Goal: Transaction & Acquisition: Purchase product/service

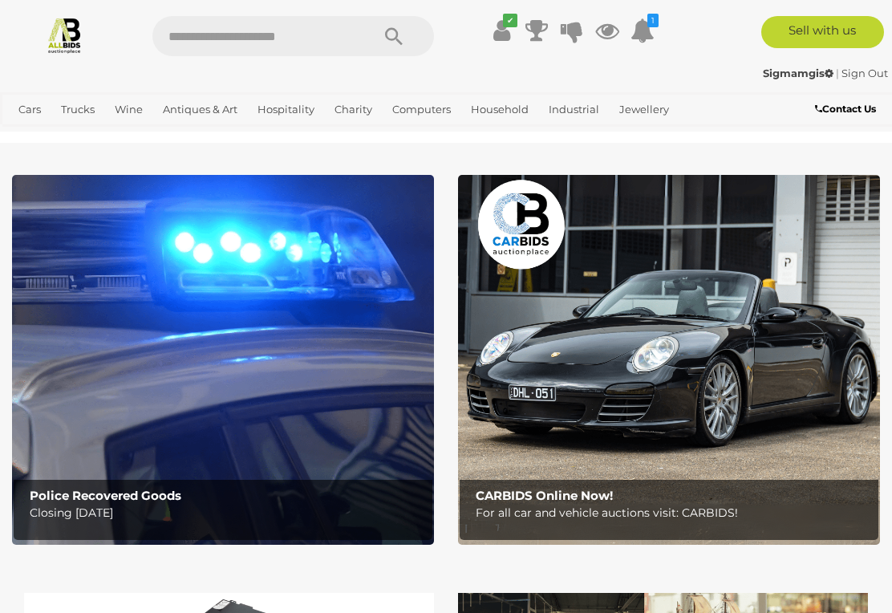
click at [100, 360] on img at bounding box center [223, 360] width 422 height 370
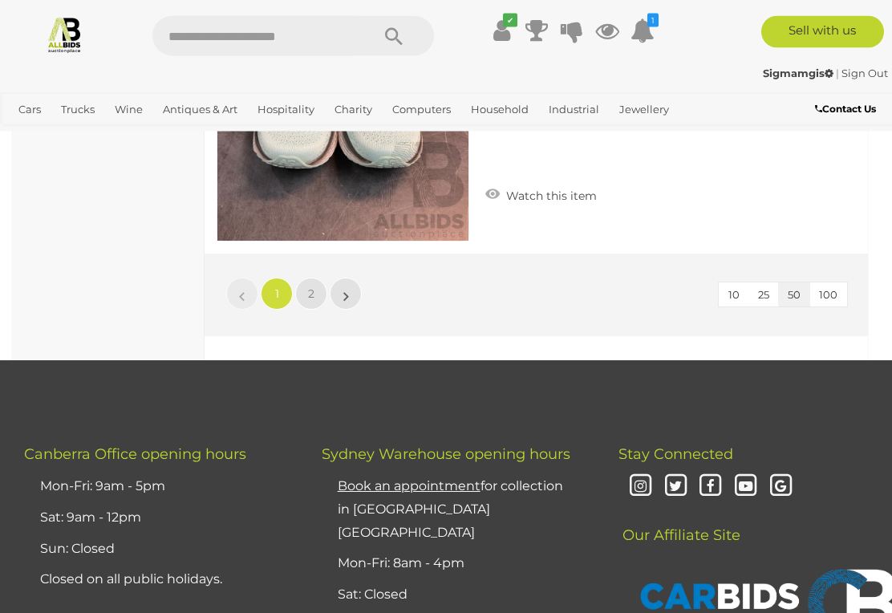
scroll to position [14133, 0]
click at [316, 277] on link "2" at bounding box center [311, 293] width 32 height 32
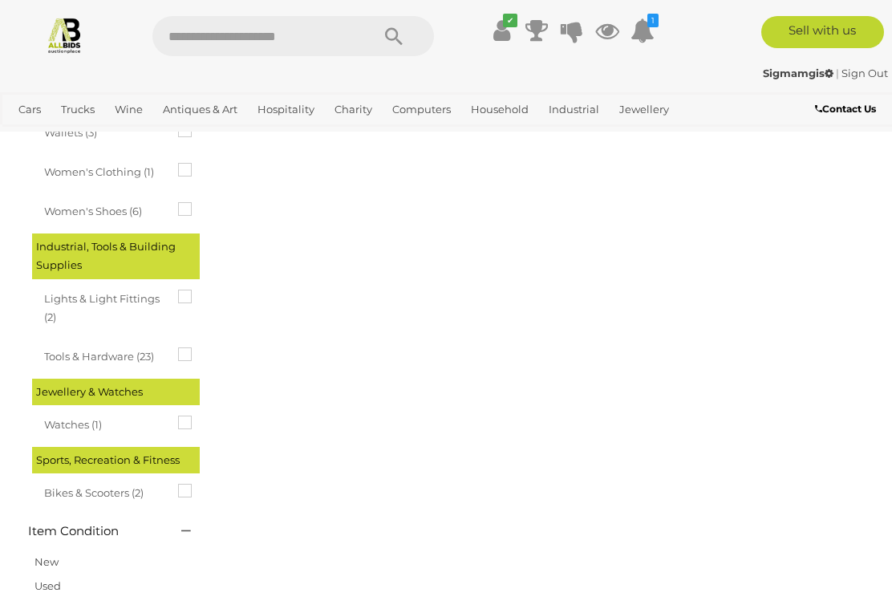
scroll to position [267, 0]
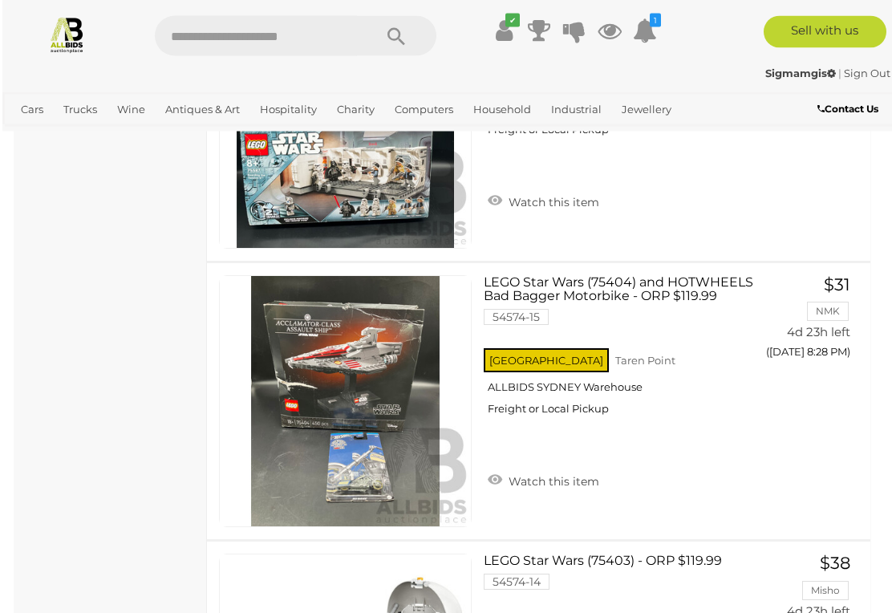
scroll to position [13005, 0]
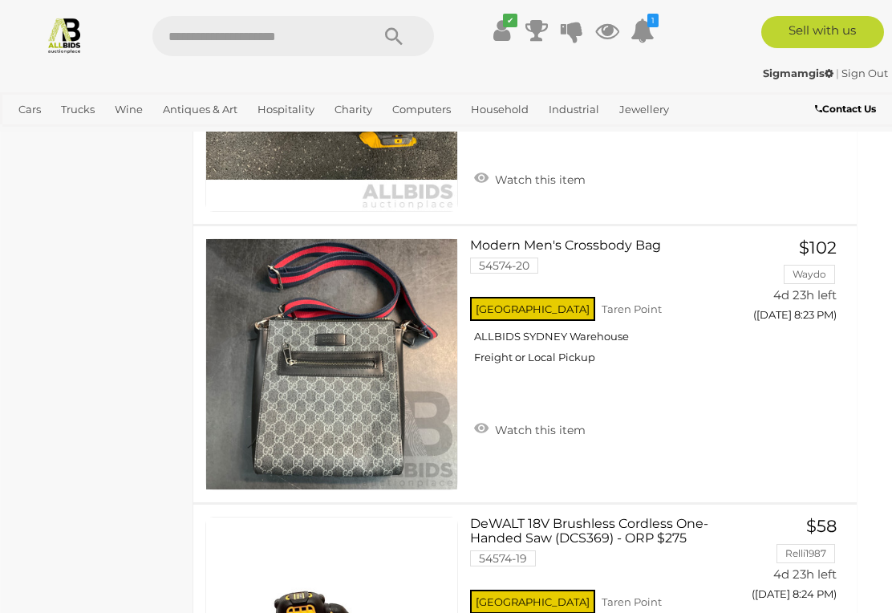
click at [249, 39] on input "text" at bounding box center [253, 36] width 202 height 40
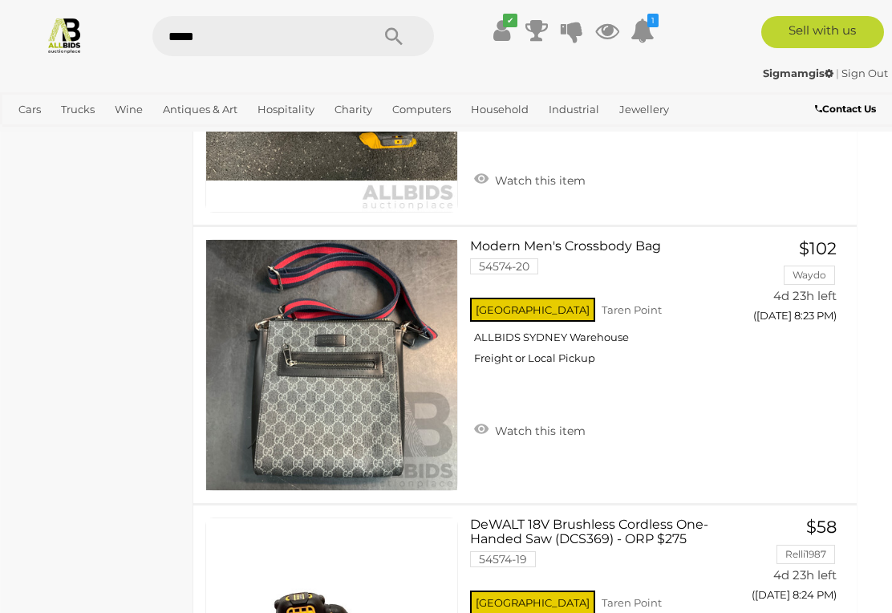
type input "******"
